Goal: Task Accomplishment & Management: Use online tool/utility

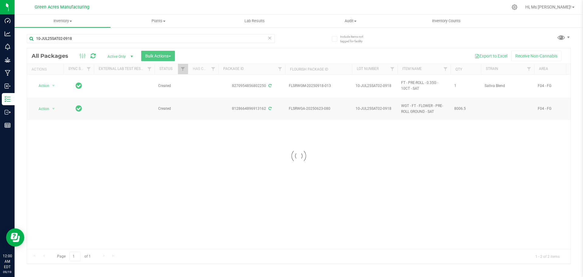
type input "10-JUL25SAT02-0918"
click at [45, 84] on div at bounding box center [299, 155] width 544 height 215
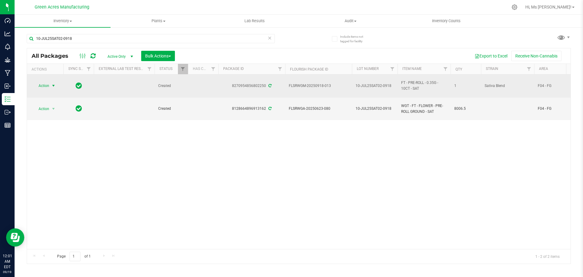
click at [49, 84] on span "Action" at bounding box center [41, 85] width 16 height 9
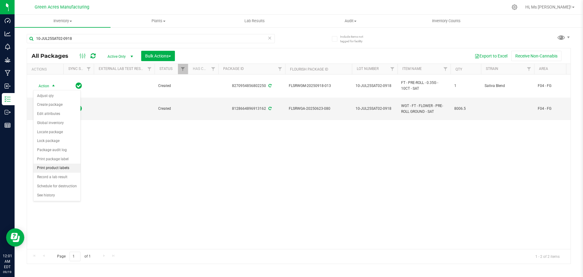
click at [67, 167] on li "Print product labels" at bounding box center [56, 167] width 47 height 9
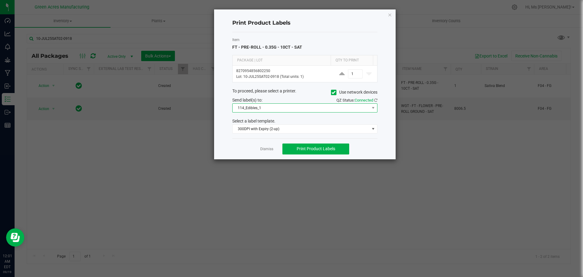
click at [329, 104] on span "114_Edibles_1" at bounding box center [301, 108] width 137 height 9
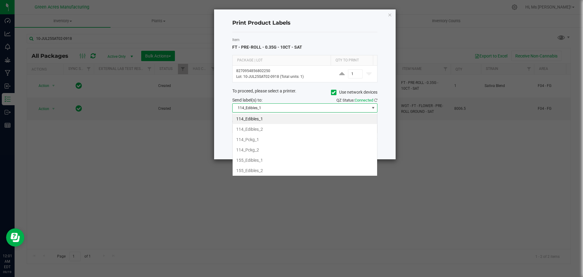
scroll to position [9, 145]
click at [334, 92] on icon at bounding box center [334, 92] width 4 height 0
click at [0, 0] on input "Use network devices" at bounding box center [0, 0] width 0 height 0
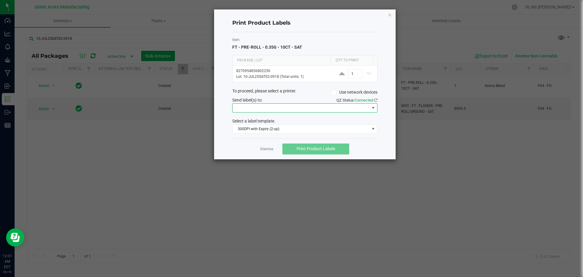
click at [317, 109] on span at bounding box center [301, 108] width 137 height 9
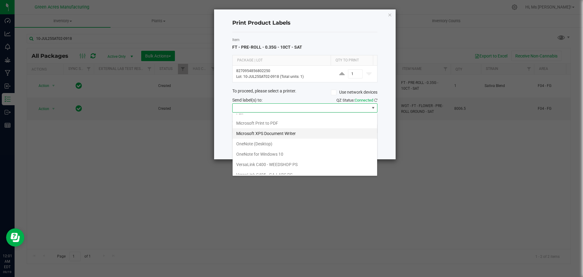
scroll to position [32, 0]
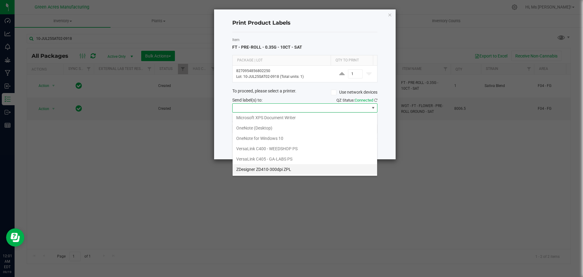
click at [277, 169] on ZPL "ZDesigner ZD410-300dpi ZPL" at bounding box center [305, 169] width 145 height 10
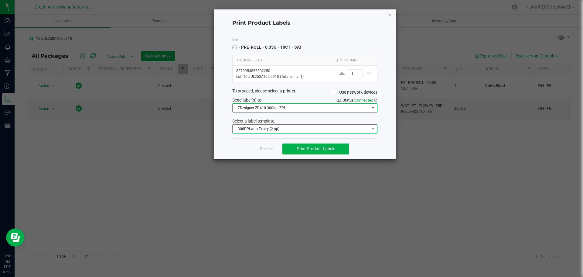
click at [273, 129] on span "300DPI with Expiry (2-up)" at bounding box center [301, 129] width 137 height 9
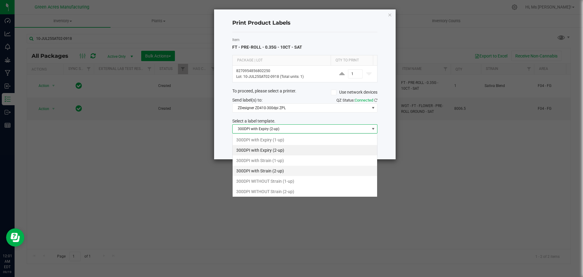
scroll to position [9, 145]
click at [274, 175] on li "300DPI with Strain (2-up)" at bounding box center [305, 171] width 145 height 10
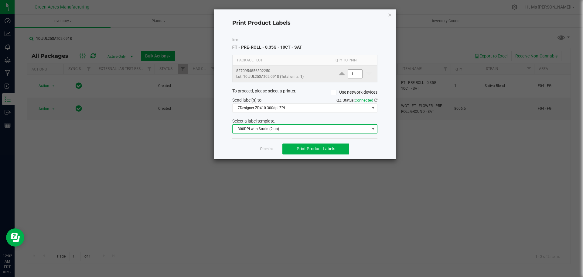
click at [355, 70] on input "1" at bounding box center [355, 74] width 14 height 9
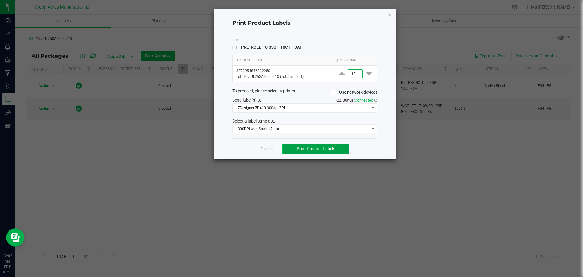
click at [342, 153] on button "Print Product Labels" at bounding box center [316, 148] width 67 height 11
click at [326, 120] on div "Select a label template." at bounding box center [305, 121] width 154 height 6
click at [324, 125] on span "300DPI with Strain (2-up)" at bounding box center [301, 129] width 137 height 9
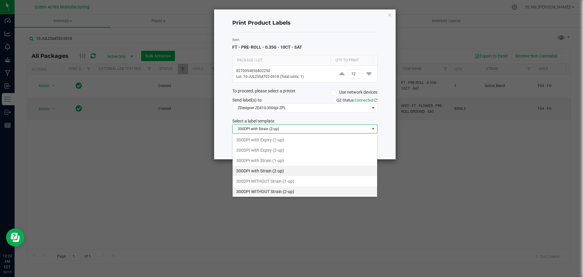
click at [304, 191] on li "300DPI WITHOUT Strain (2-up)" at bounding box center [305, 191] width 145 height 10
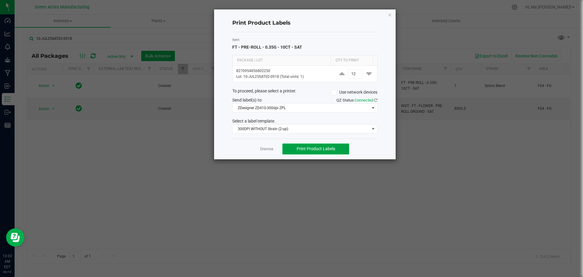
click at [339, 151] on button "Print Product Labels" at bounding box center [316, 148] width 67 height 11
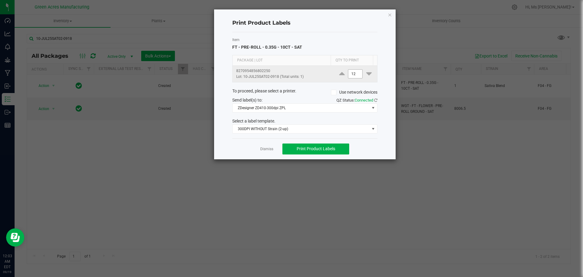
click at [351, 73] on input "12" at bounding box center [355, 74] width 14 height 9
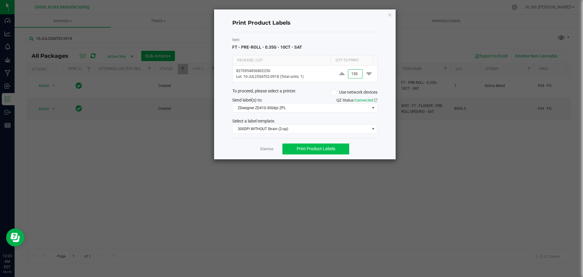
type input "150"
click at [336, 149] on button "Print Product Labels" at bounding box center [316, 148] width 67 height 11
